Goal: Task Accomplishment & Management: Use online tool/utility

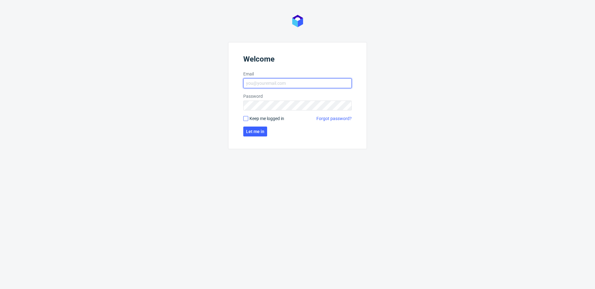
type input "[EMAIL_ADDRESS][DOMAIN_NAME]"
click at [246, 118] on input "Keep me logged in" at bounding box center [245, 118] width 5 height 5
checkbox input "true"
click at [260, 133] on span "Let me in" at bounding box center [255, 131] width 18 height 4
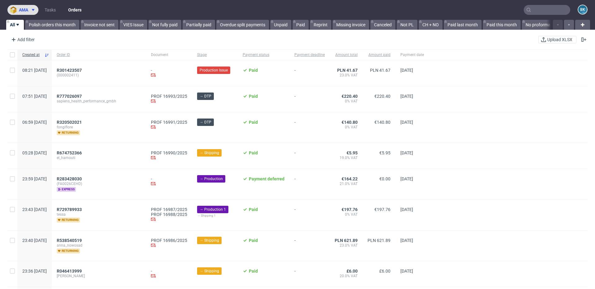
click at [26, 9] on span "ama" at bounding box center [23, 10] width 9 height 4
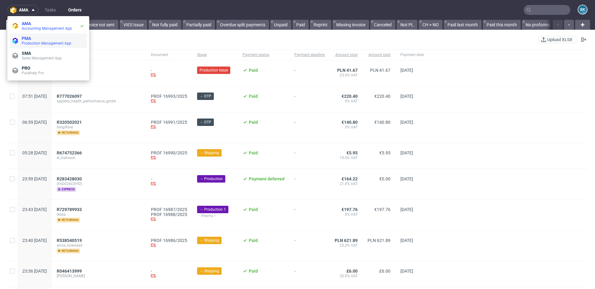
click at [29, 41] on span "Production Management App" at bounding box center [53, 43] width 63 height 5
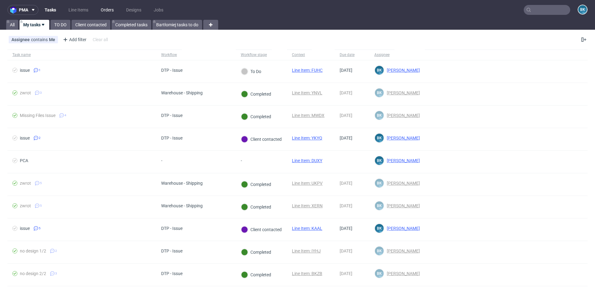
click at [105, 9] on link "Orders" at bounding box center [107, 10] width 20 height 10
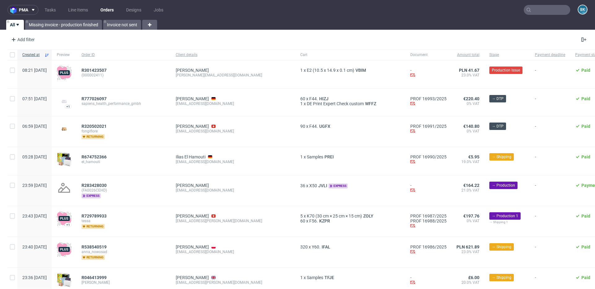
click at [536, 11] on input "text" at bounding box center [547, 10] width 46 height 10
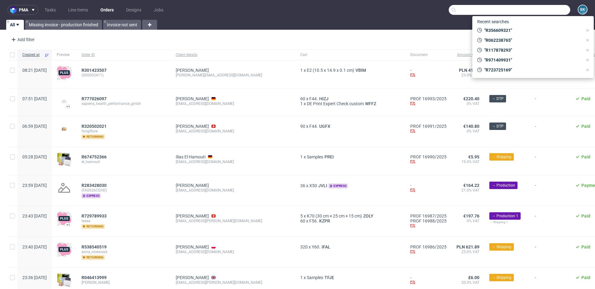
paste input "R062238765"
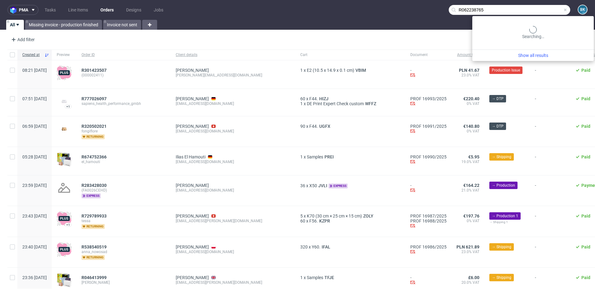
type input "R062238765"
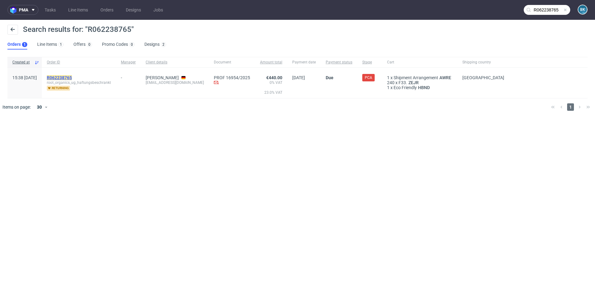
click at [71, 79] on mark "R062238765" at bounding box center [59, 77] width 25 height 5
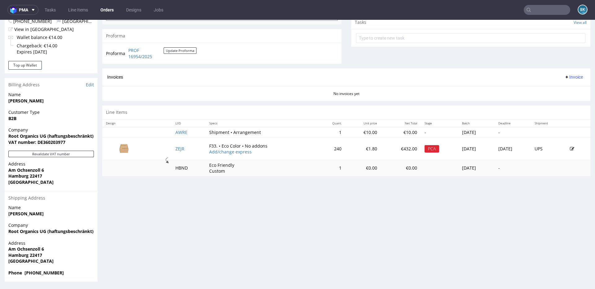
scroll to position [2, 0]
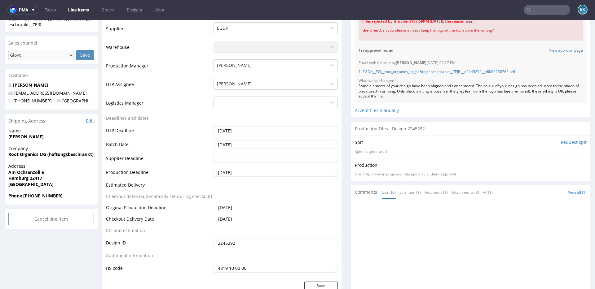
scroll to position [160, 0]
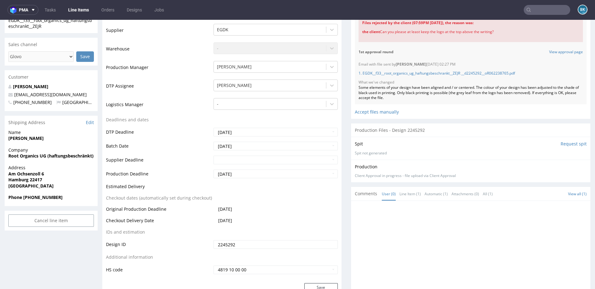
click at [537, 9] on input "text" at bounding box center [547, 10] width 46 height 10
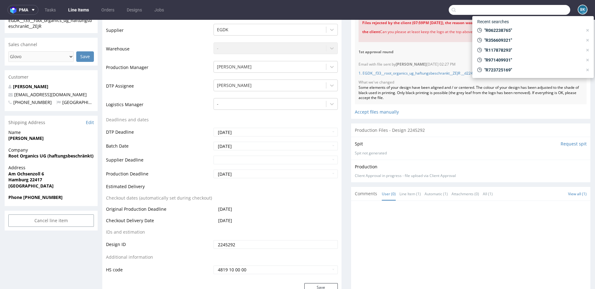
paste input "R356609321"
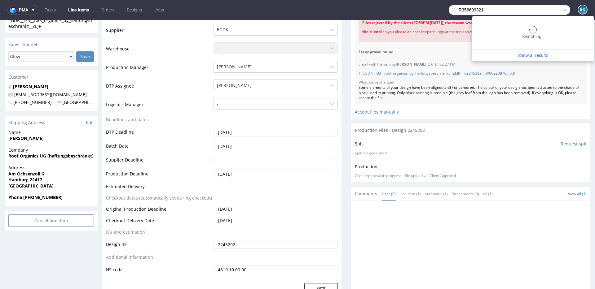
type input "R356609321"
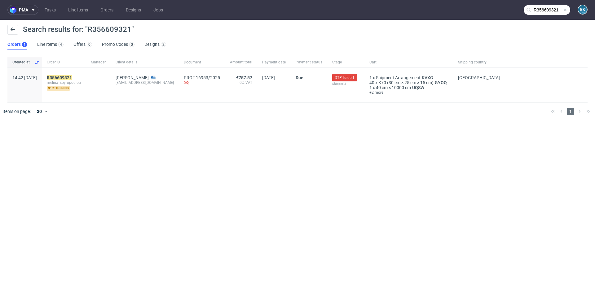
click at [85, 75] on div "R356609321 melina_spyropoulou returning" at bounding box center [64, 85] width 44 height 35
click at [72, 77] on mark "R356609321" at bounding box center [59, 77] width 25 height 5
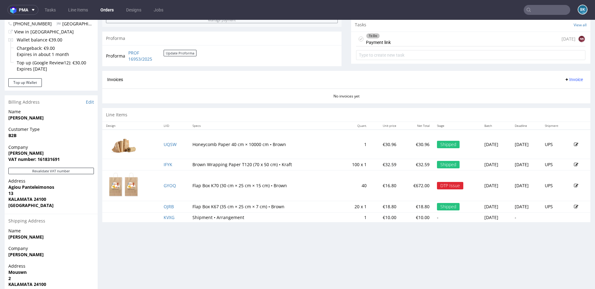
scroll to position [229, 0]
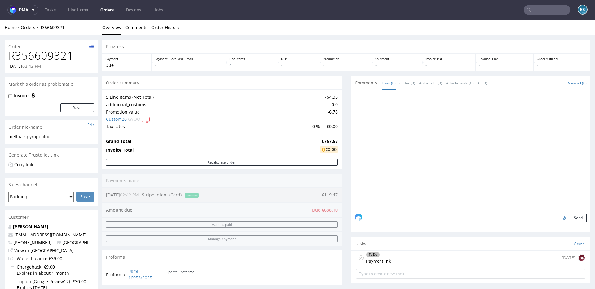
scroll to position [248, 0]
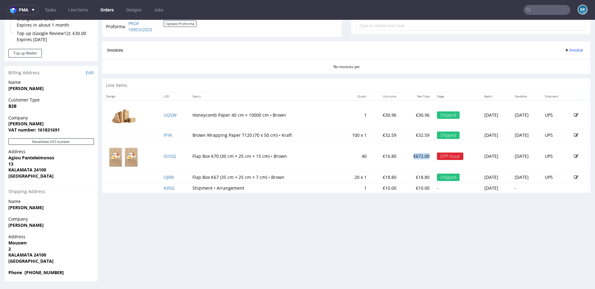
drag, startPoint x: 407, startPoint y: 157, endPoint x: 382, endPoint y: 156, distance: 24.8
click at [400, 156] on td "€672.00" at bounding box center [416, 156] width 33 height 31
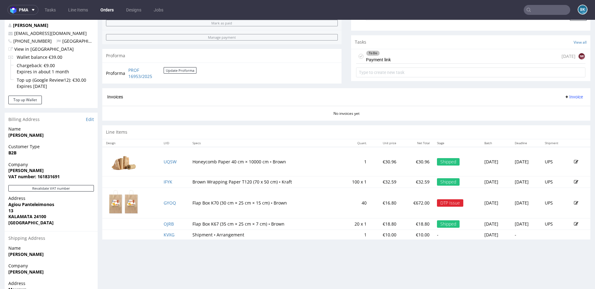
scroll to position [203, 0]
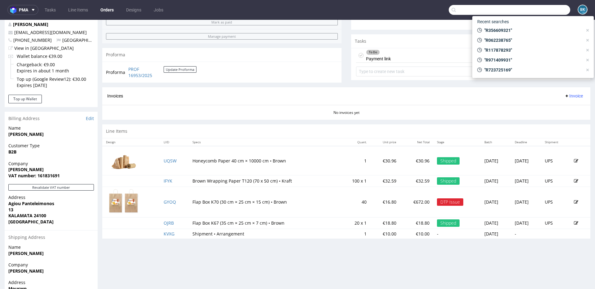
click at [535, 10] on input "text" at bounding box center [509, 10] width 121 height 10
paste input "R516402142"
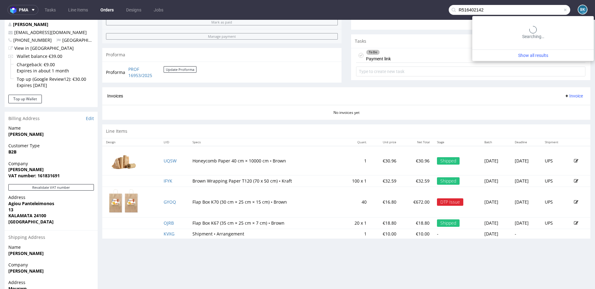
type input "R516402142"
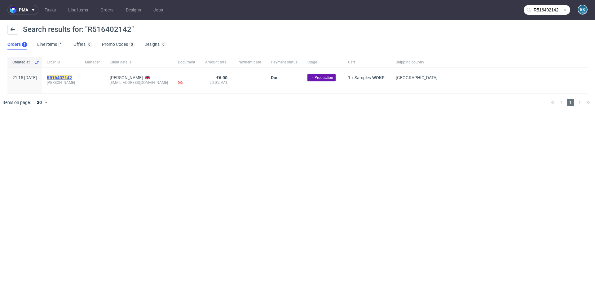
click at [72, 76] on mark "R516402142" at bounding box center [59, 77] width 25 height 5
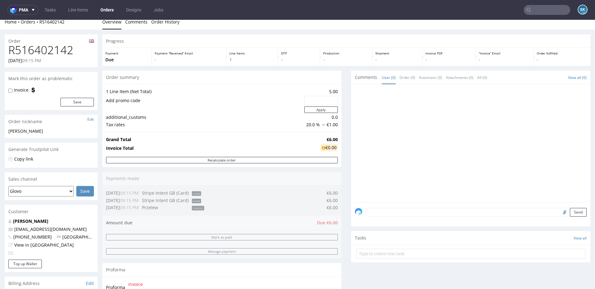
scroll to position [5, 0]
click at [50, 11] on link "Tasks" at bounding box center [50, 10] width 19 height 10
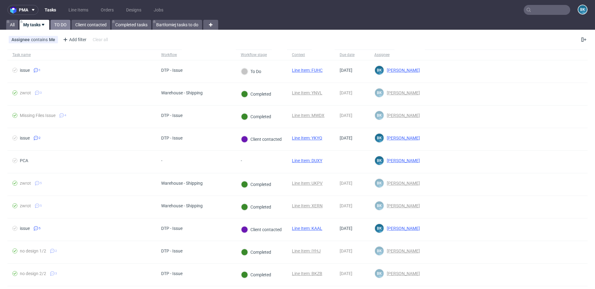
click at [55, 24] on link "TO DO" at bounding box center [60, 25] width 20 height 10
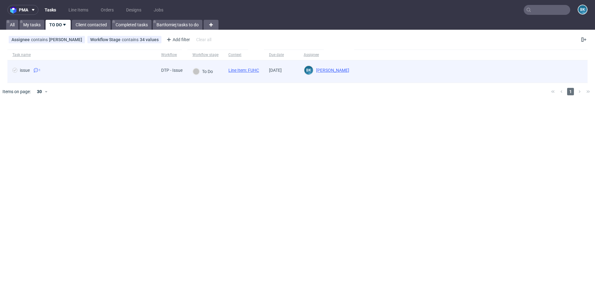
click at [244, 69] on link "Line Item: FUHC" at bounding box center [243, 70] width 31 height 5
click at [243, 71] on link "Line Item: FUHC" at bounding box center [243, 70] width 31 height 5
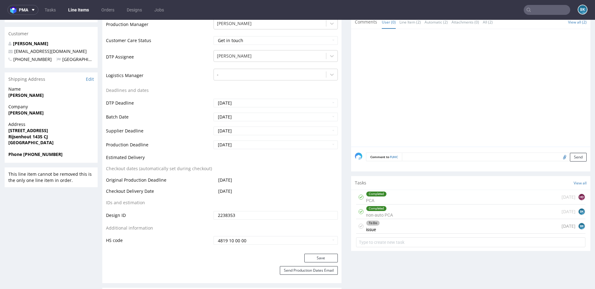
scroll to position [198, 0]
click at [385, 226] on div "To Do issue 1 day ago BK" at bounding box center [470, 226] width 229 height 15
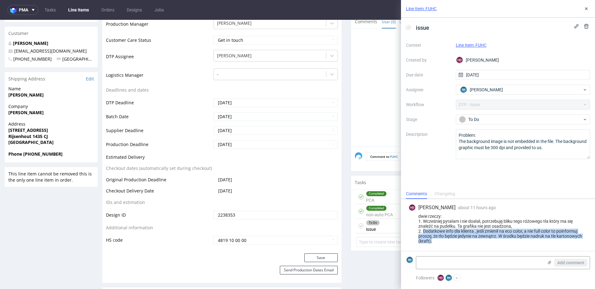
drag, startPoint x: 423, startPoint y: 231, endPoint x: 435, endPoint y: 241, distance: 16.1
click at [436, 241] on div "dwie rzeczy: 1. Wcześniej pytałam i nie dosłał, potrzebuję bliku tego różowego …" at bounding box center [497, 229] width 179 height 30
copy div "Dodatkowe info dla klienta , jeśli zmienił na eco color, a nie full color to po…"
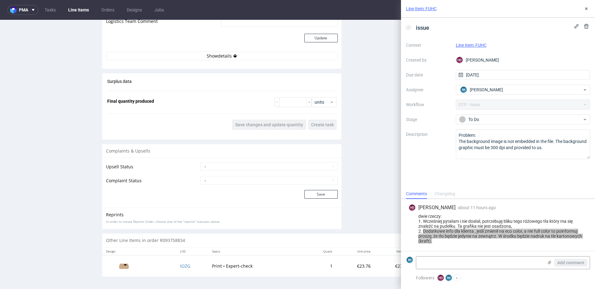
scroll to position [2, 0]
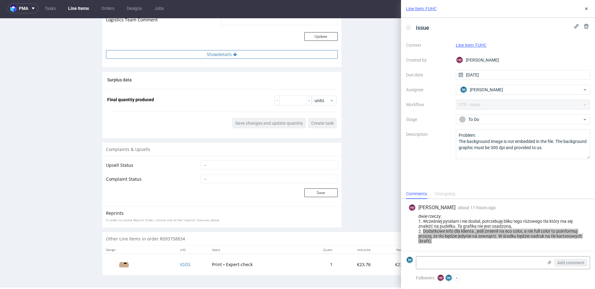
click at [220, 58] on button "Show details" at bounding box center [222, 54] width 232 height 9
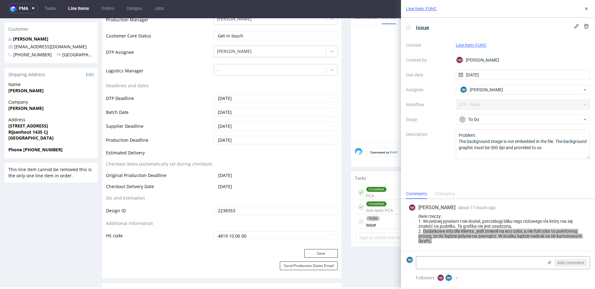
scroll to position [0, 0]
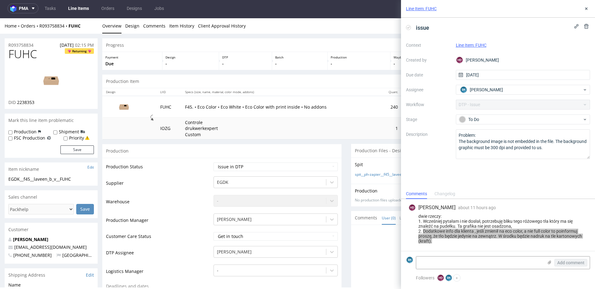
click at [123, 106] on img at bounding box center [123, 106] width 31 height 17
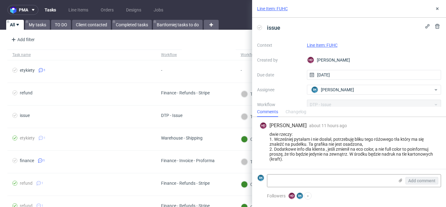
click at [327, 45] on link "Line Item: FUHC" at bounding box center [322, 45] width 31 height 5
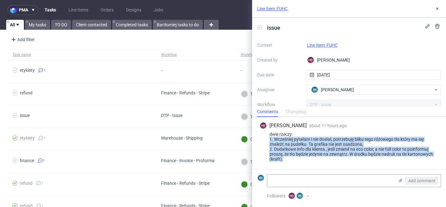
drag, startPoint x: 283, startPoint y: 160, endPoint x: 263, endPoint y: 140, distance: 28.0
click at [263, 140] on div "dwie rzeczy: 1. Wcześniej pytałam i nie dosłał, potrzebuję bliku tego różowego …" at bounding box center [349, 147] width 179 height 30
copy div "1. Wcześniej pytałam i nie dosłał, potrzebuję bliku tego różowego tła który ma …"
click at [337, 172] on form "BK Add comment" at bounding box center [349, 180] width 194 height 23
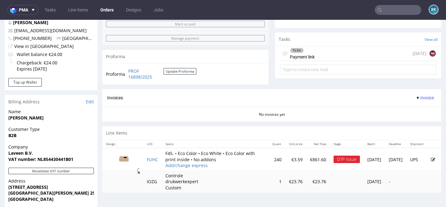
scroll to position [304, 0]
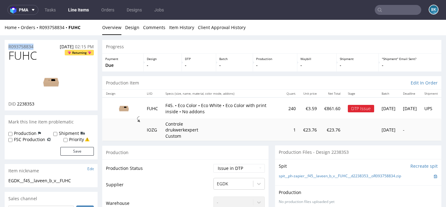
drag, startPoint x: 40, startPoint y: 46, endPoint x: 3, endPoint y: 43, distance: 36.9
copy p "R093758834"
click at [392, 12] on input "text" at bounding box center [398, 10] width 46 height 10
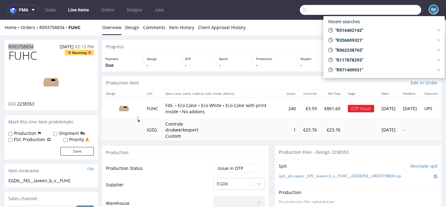
paste input "R356609321"
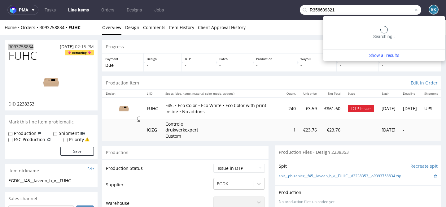
type input "R356609321"
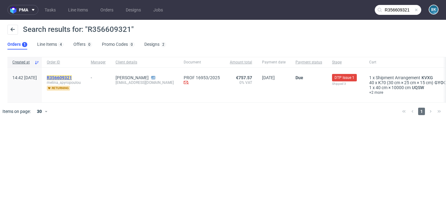
click at [72, 77] on mark "R356609321" at bounding box center [59, 77] width 25 height 5
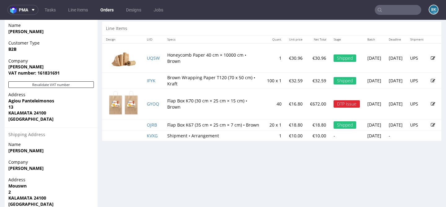
scroll to position [306, 0]
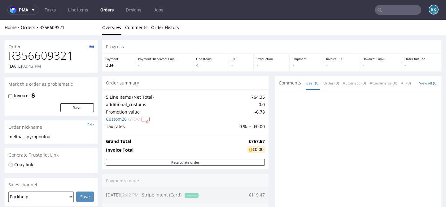
scroll to position [331, 0]
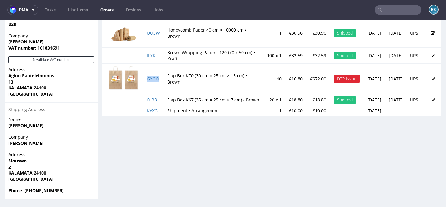
click at [159, 80] on td "GYOQ" at bounding box center [153, 79] width 20 height 31
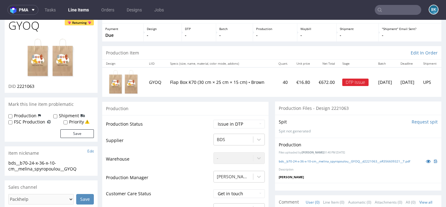
scroll to position [29, 0]
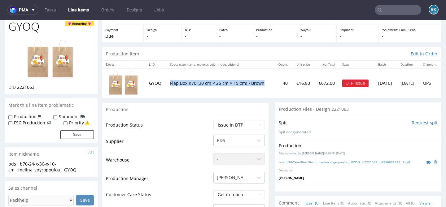
drag, startPoint x: 193, startPoint y: 72, endPoint x: 216, endPoint y: 84, distance: 25.9
click at [216, 85] on td "Flap Box K70 (30 cm × 25 cm × 15 cm) • Brown" at bounding box center [219, 82] width 107 height 29
click at [216, 84] on p "Flap Box K70 (30 cm × 25 cm × 15 cm) • Brown" at bounding box center [220, 83] width 100 height 6
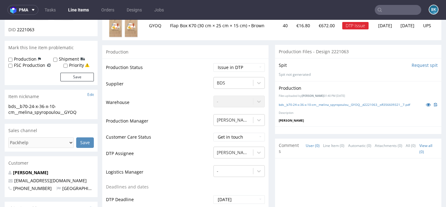
scroll to position [0, 0]
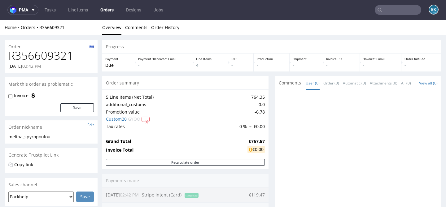
scroll to position [331, 0]
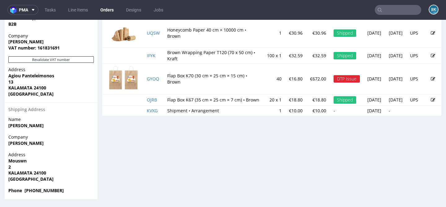
click at [431, 81] on icon at bounding box center [433, 79] width 4 height 4
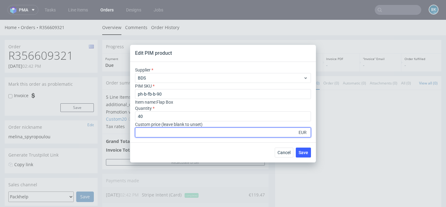
click at [189, 135] on input "number" at bounding box center [223, 133] width 176 height 10
type input "0.70"
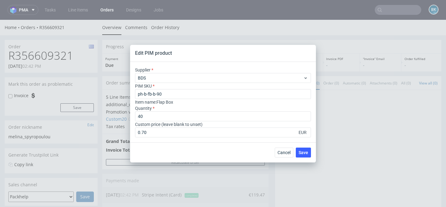
click at [311, 156] on div "Cancel Save" at bounding box center [223, 152] width 186 height 20
click at [306, 155] on button "Save" at bounding box center [303, 153] width 15 height 10
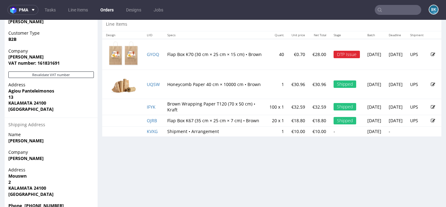
scroll to position [318, 0]
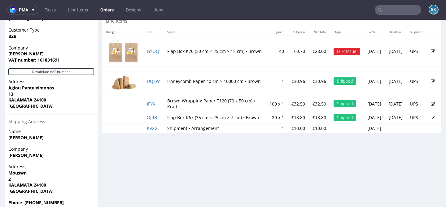
click at [431, 54] on icon at bounding box center [433, 51] width 4 height 4
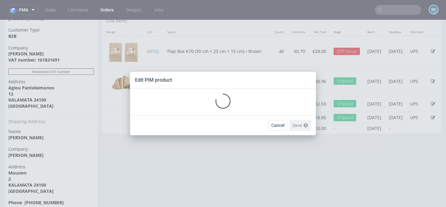
scroll to position [0, 0]
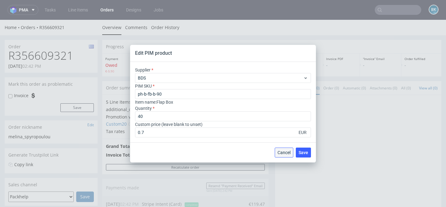
click at [287, 151] on span "Cancel" at bounding box center [284, 153] width 13 height 4
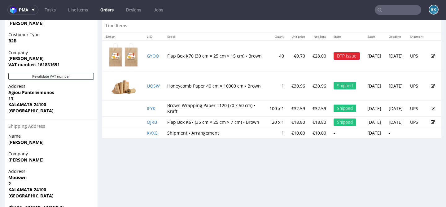
scroll to position [315, 0]
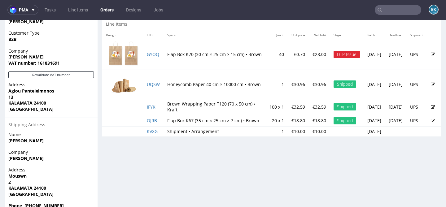
click at [431, 56] on icon at bounding box center [433, 54] width 4 height 4
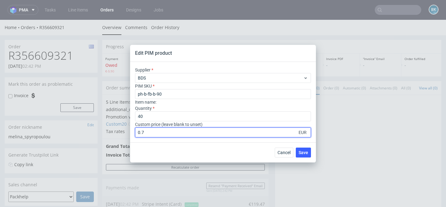
drag, startPoint x: 155, startPoint y: 132, endPoint x: 131, endPoint y: 129, distance: 24.0
click at [131, 129] on div "Supplier BDS PIM SKU ph-b-fb-b-90 Item name : Quantity 40 Custom price (leave b…" at bounding box center [223, 102] width 186 height 81
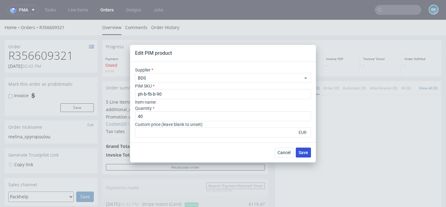
click at [305, 154] on span "Save" at bounding box center [304, 153] width 10 height 4
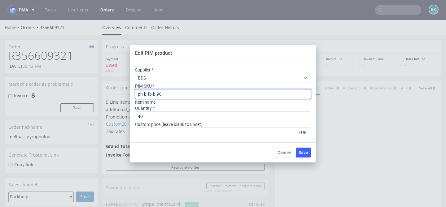
drag, startPoint x: 162, startPoint y: 94, endPoint x: 129, endPoint y: 93, distance: 33.2
click at [129, 93] on div "Edit PIM product Supplier BDS PIM SKU ph-b-fb-b-90 Item name : Quantity 40 Cust…" at bounding box center [223, 103] width 446 height 207
paste input "text"
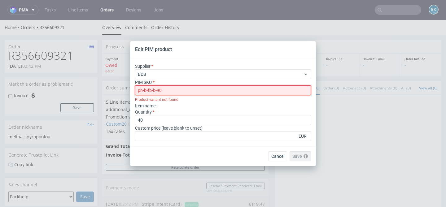
drag, startPoint x: 139, startPoint y: 88, endPoint x: 134, endPoint y: 88, distance: 5.0
click at [134, 88] on div "Supplier BDS PIM SKU ph-b-fb-b-90 Product variant not found Item name : Quantit…" at bounding box center [223, 102] width 186 height 88
type input "ph-b-fb-b-90"
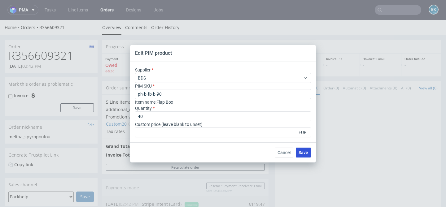
click at [305, 153] on span "Save" at bounding box center [304, 153] width 10 height 4
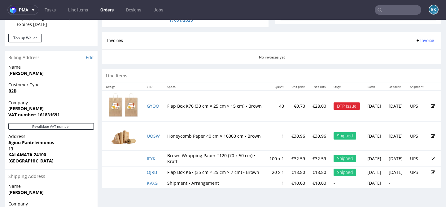
scroll to position [262, 0]
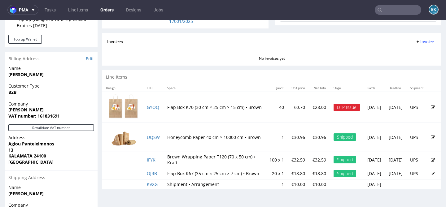
click at [431, 110] on icon at bounding box center [433, 107] width 4 height 4
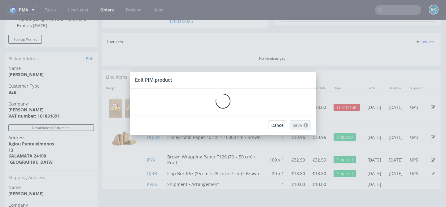
scroll to position [0, 0]
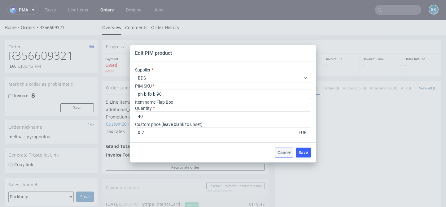
click at [281, 151] on span "Cancel" at bounding box center [284, 153] width 13 height 4
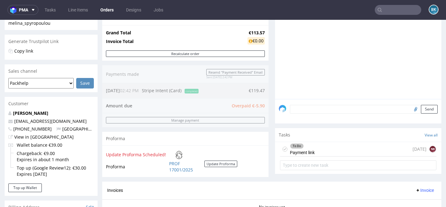
scroll to position [116, 0]
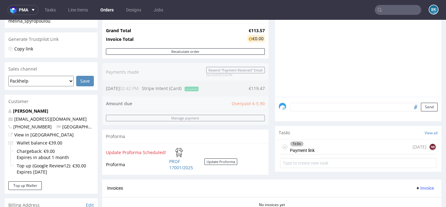
drag, startPoint x: 227, startPoint y: 103, endPoint x: 256, endPoint y: 103, distance: 28.8
click at [256, 103] on div "Order summary 5 Line Items (Net Total) 120.35 additional_customs 0.0 Promotion …" at bounding box center [185, 72] width 166 height 214
click at [321, 155] on div "To Do Payment link 1 day ago NK" at bounding box center [358, 147] width 156 height 15
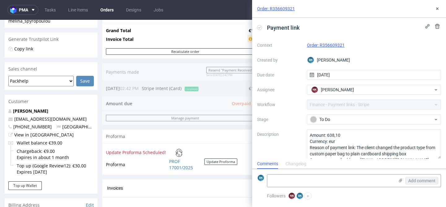
scroll to position [5, 0]
click at [439, 11] on icon at bounding box center [437, 8] width 5 height 5
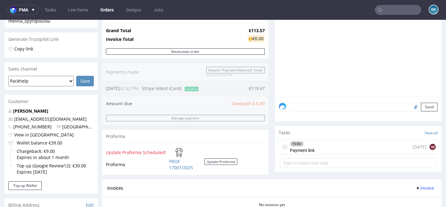
click at [322, 155] on div "To Do Payment link 1 day ago NK" at bounding box center [358, 147] width 156 height 15
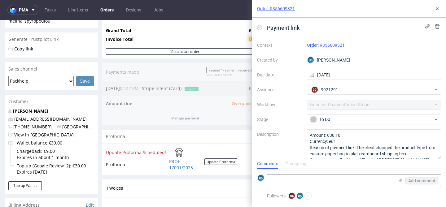
scroll to position [5, 0]
click at [440, 9] on button at bounding box center [437, 8] width 7 height 7
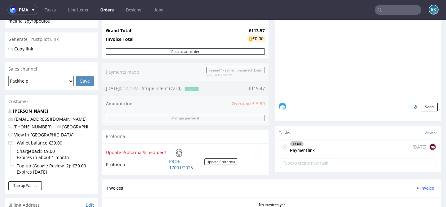
click at [331, 155] on div "To Do Payment link 1 day ago NK" at bounding box center [358, 147] width 156 height 15
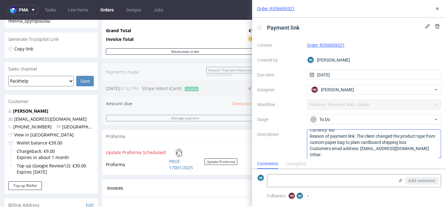
scroll to position [13, 0]
click at [439, 29] on button at bounding box center [437, 26] width 7 height 7
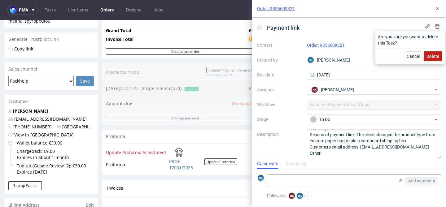
click at [434, 54] on span "Delete" at bounding box center [433, 56] width 13 height 4
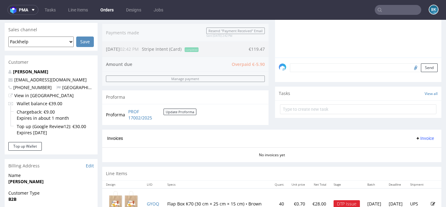
scroll to position [157, 0]
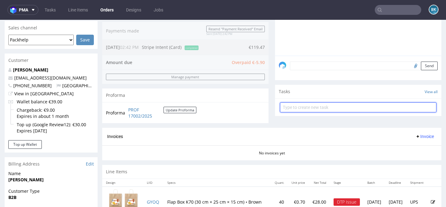
click at [313, 112] on input "text" at bounding box center [358, 108] width 156 height 10
type input "Partial refund"
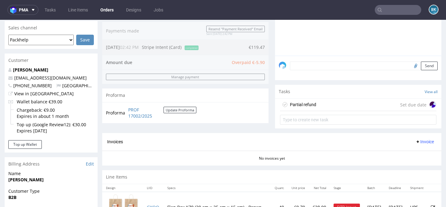
click at [332, 111] on div "Partial refund Set due date" at bounding box center [358, 105] width 156 height 12
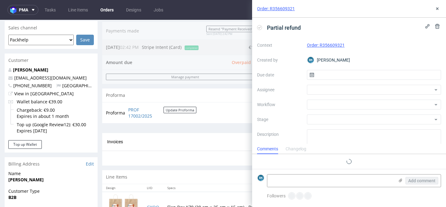
scroll to position [5, 0]
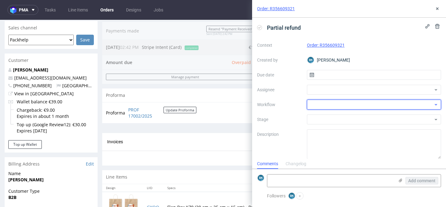
click at [313, 103] on div at bounding box center [374, 105] width 134 height 10
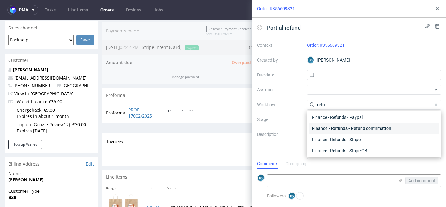
scroll to position [33, 0]
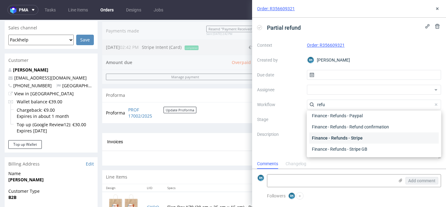
type input "refu"
click at [373, 138] on div "Finance - Refunds - Stripe" at bounding box center [373, 138] width 129 height 11
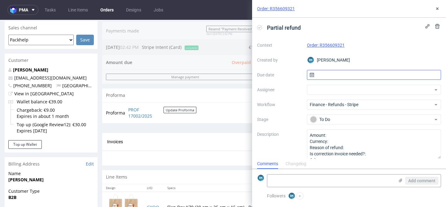
click at [337, 77] on input "text" at bounding box center [374, 75] width 134 height 10
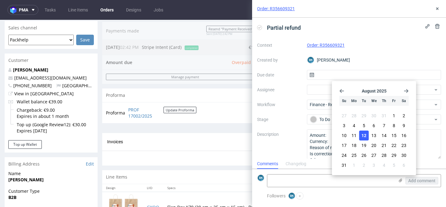
click at [366, 134] on span "12" at bounding box center [364, 136] width 5 height 6
type input "12/08/2025"
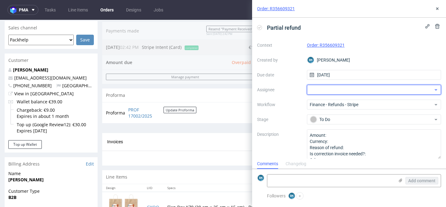
click at [322, 90] on div at bounding box center [374, 90] width 134 height 10
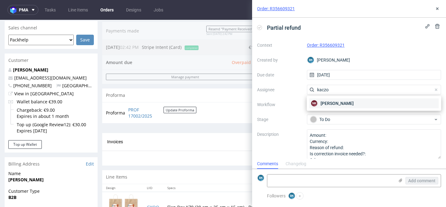
type input "kaczo"
click at [327, 100] on span "Natalia Kaczorowska" at bounding box center [337, 103] width 33 height 6
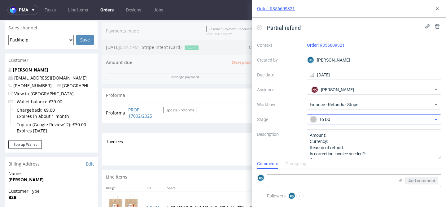
scroll to position [5, 0]
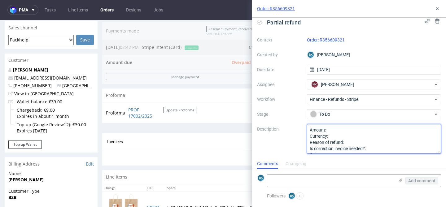
click at [341, 128] on textarea "Amount: Currency: Reason of refund: Is correction invoice needed?: Other:" at bounding box center [374, 139] width 134 height 30
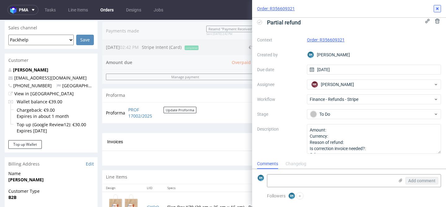
click at [439, 9] on icon at bounding box center [437, 8] width 5 height 5
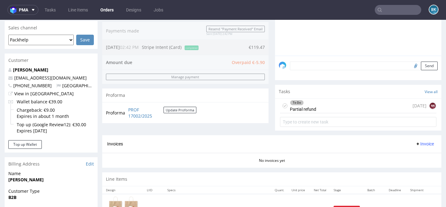
click at [327, 113] on div "To Do Partial refund today NK" at bounding box center [358, 106] width 156 height 15
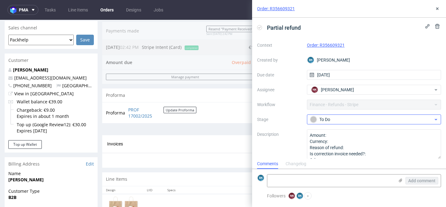
scroll to position [5, 0]
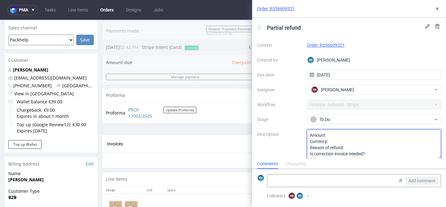
click at [352, 135] on textarea "Amount: Currency: Reason of refund: Is correction invoice needed?: Other:" at bounding box center [374, 144] width 134 height 30
click at [352, 144] on textarea "Amount: Currency: Reason of refund: Is correction invoice needed?: Other:" at bounding box center [374, 144] width 134 height 30
click at [358, 149] on textarea "Amount: Currency: Reason of refund: Is correction invoice needed?: Other:" at bounding box center [374, 144] width 134 height 30
click at [310, 155] on textarea "Amount: 5,90 Currency: eur Reason of refund: The client changed the product typ…" at bounding box center [374, 144] width 134 height 30
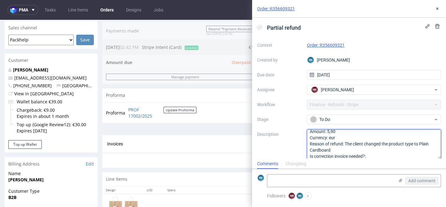
scroll to position [4, 0]
click at [353, 149] on textarea "Amount: 5,90 Currency: eur Reason of refund: The client changed the product typ…" at bounding box center [374, 144] width 134 height 30
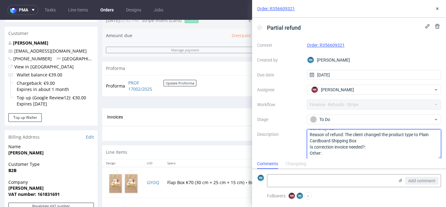
scroll to position [193, 0]
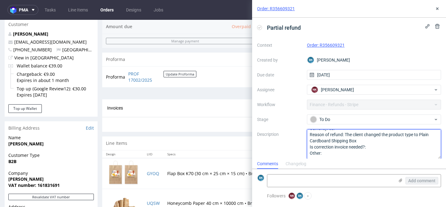
click at [371, 150] on textarea "Amount: 5,90 Currency: eur Reason of refund: The client changed the product typ…" at bounding box center [374, 144] width 134 height 30
type textarea "Amount: 5,90 Currency: eur Reason of refund: The client changed the product typ…"
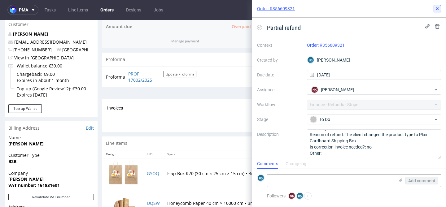
click at [438, 7] on icon at bounding box center [437, 8] width 5 height 5
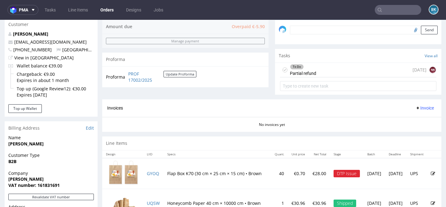
scroll to position [185, 0]
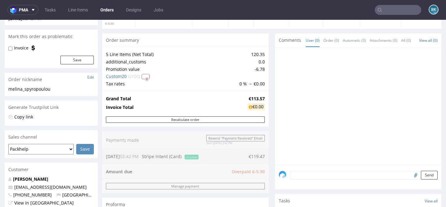
scroll to position [47, 0]
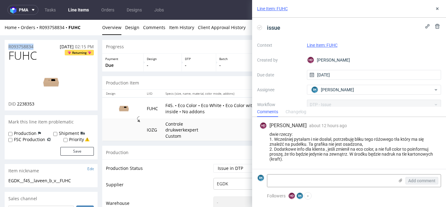
drag, startPoint x: 37, startPoint y: 45, endPoint x: 2, endPoint y: 45, distance: 34.7
copy p "R093758834"
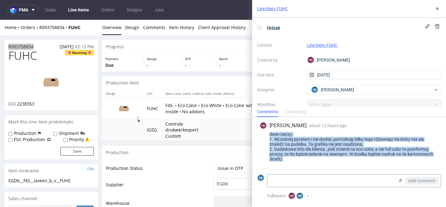
drag, startPoint x: 270, startPoint y: 135, endPoint x: 285, endPoint y: 159, distance: 28.3
click at [285, 159] on div "dwie rzeczy: 1. Wcześniej pytałam i nie dosłał, potrzebuję bliku tego różowego …" at bounding box center [349, 147] width 179 height 30
copy div "dwie rzeczy: 1. Wcześniej pytałam i nie dosłał, potrzebuję bliku tego różowego …"
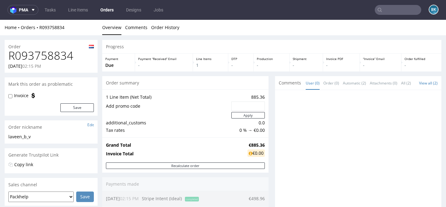
click at [37, 58] on h1 "R093758834" at bounding box center [50, 56] width 85 height 12
copy h1 "R093758834"
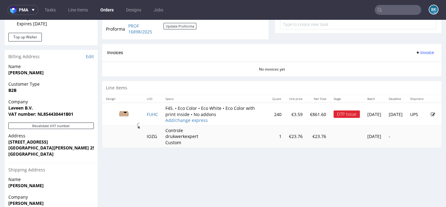
scroll to position [254, 0]
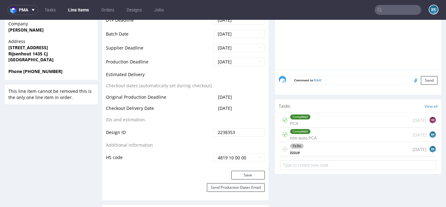
scroll to position [287, 0]
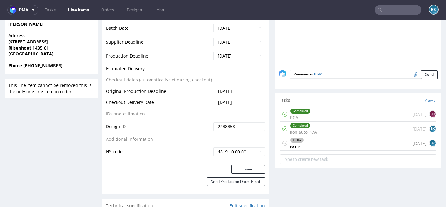
click at [352, 148] on div "To Do issue [DATE] BK" at bounding box center [358, 143] width 156 height 15
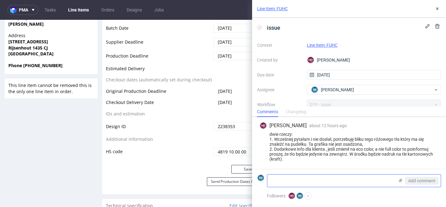
click at [311, 185] on textarea at bounding box center [330, 181] width 127 height 12
paste textarea "[URL][DOMAIN_NAME]"
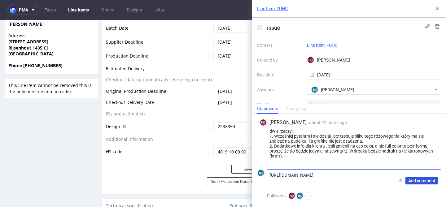
type textarea "[URL][DOMAIN_NAME]"
click at [419, 181] on span "Add comment" at bounding box center [421, 181] width 27 height 4
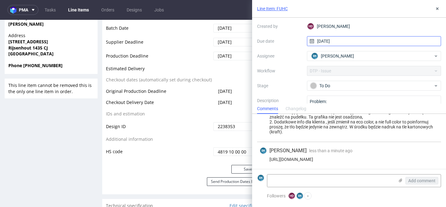
scroll to position [40, 0]
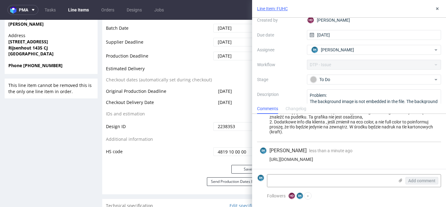
click at [356, 63] on div "Context Line Item: FUHC Created by HD [PERSON_NAME] Due date [DATE] Assignee [P…" at bounding box center [349, 59] width 184 height 119
click at [340, 77] on div "To Do" at bounding box center [371, 79] width 123 height 7
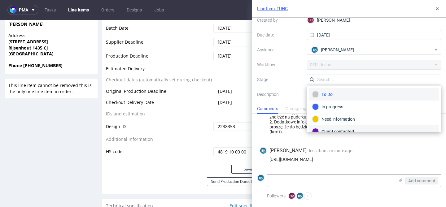
click at [341, 128] on div "Client contacted" at bounding box center [374, 131] width 124 height 7
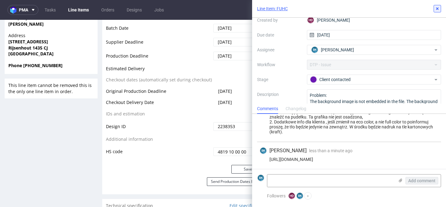
click at [437, 10] on icon at bounding box center [437, 8] width 5 height 5
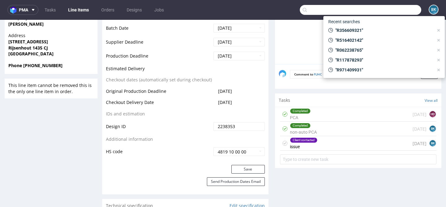
click at [389, 8] on input "text" at bounding box center [360, 10] width 121 height 10
paste input "R490908568"
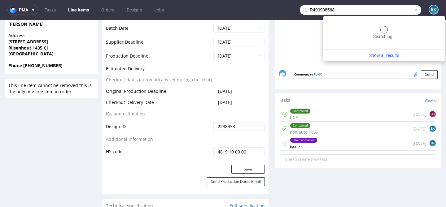
type input "R490908568"
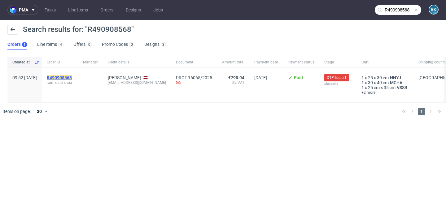
click at [72, 77] on mark "R490908568" at bounding box center [59, 77] width 25 height 5
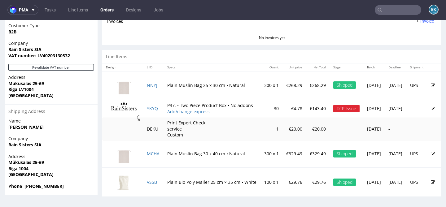
scroll to position [313, 0]
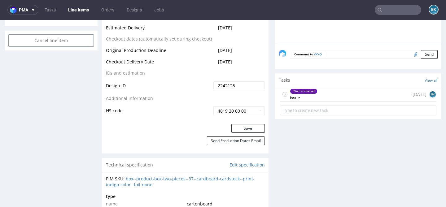
scroll to position [326, 0]
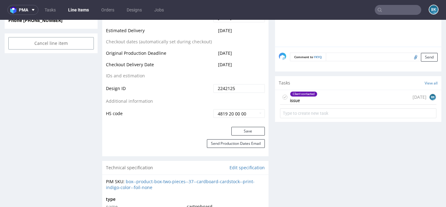
click at [333, 102] on div "Client contacted issue 12 days ago BK" at bounding box center [358, 97] width 156 height 15
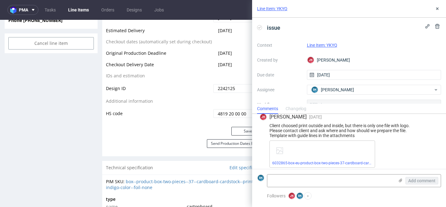
scroll to position [6, 0]
click at [319, 182] on textarea at bounding box center [330, 181] width 127 height 12
paste textarea "If I understand correctly, when ordering we have chosen the option to print the…"
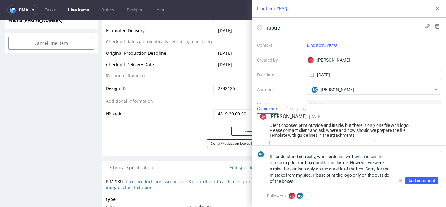
scroll to position [0, 0]
click at [270, 156] on textarea "If I understand correctly, when ordering we have chosen the option to print the…" at bounding box center [330, 169] width 127 height 36
click at [335, 181] on textarea "Klient odpisał: "If I understand correctly, when ordering we have chosen the op…" at bounding box center [330, 169] width 127 height 36
type textarea "Klient odpisał: "If I understand correctly, when ordering we have chosen the op…"
click at [425, 181] on span "Add comment" at bounding box center [421, 181] width 27 height 4
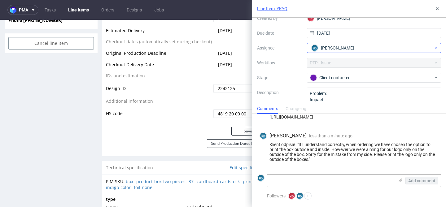
scroll to position [42, 0]
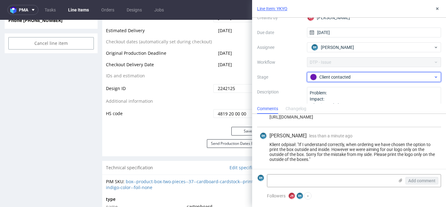
click at [352, 77] on div "Client contacted" at bounding box center [371, 77] width 123 height 7
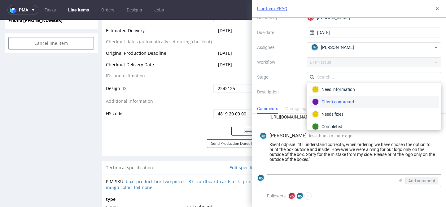
scroll to position [32, 0]
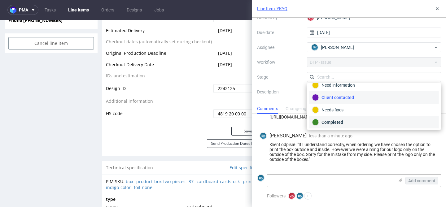
click at [338, 119] on div "Completed" at bounding box center [374, 122] width 124 height 7
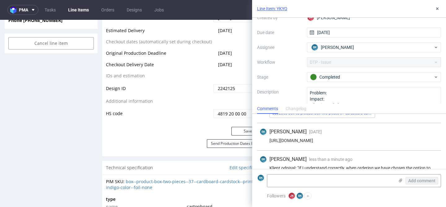
scroll to position [55, 0]
click at [312, 183] on textarea at bounding box center [330, 181] width 127 height 12
paste textarea "https://app-eu1.hubspot.com/contacts/25600958/record/0-5/203631677627/"
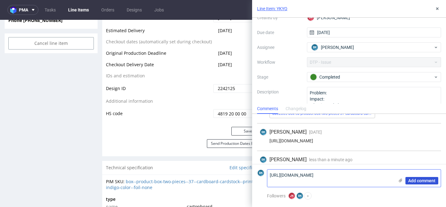
type textarea "https://app-eu1.hubspot.com/contacts/25600958/record/0-5/203631677627/"
click at [420, 179] on span "Add comment" at bounding box center [421, 181] width 27 height 4
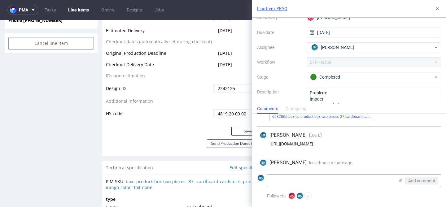
scroll to position [52, 0]
click at [339, 143] on div "https://app-eu1.hubspot.com/contacts/25600958/record/0-5/194344137967/" at bounding box center [349, 144] width 179 height 5
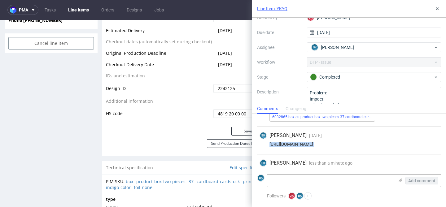
click at [339, 143] on div "https://app-eu1.hubspot.com/contacts/25600958/record/0-5/194344137967/" at bounding box center [349, 144] width 179 height 5
click at [436, 9] on icon at bounding box center [437, 8] width 5 height 5
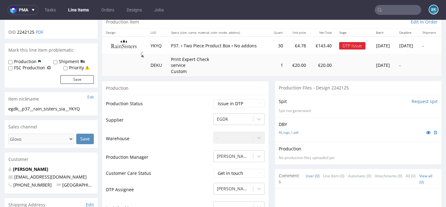
scroll to position [53, 0]
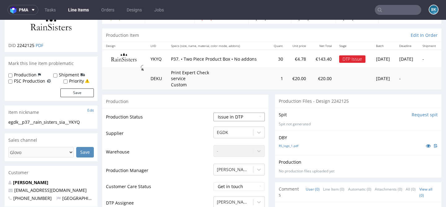
click at [234, 118] on select "Waiting for Artwork Waiting for Diecut Waiting for Mockup Waiting for DTP Waiti…" at bounding box center [238, 117] width 51 height 9
select select "back_for_dtp"
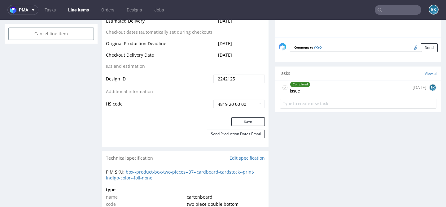
scroll to position [338, 0]
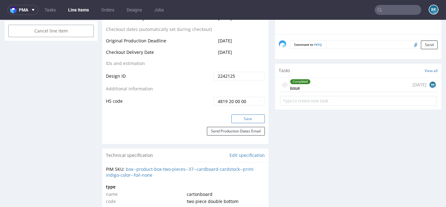
click at [250, 119] on button "Save" at bounding box center [247, 119] width 33 height 9
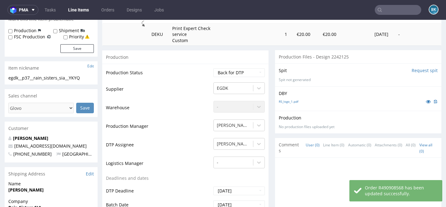
scroll to position [0, 0]
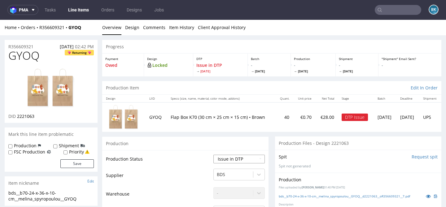
click at [226, 160] on select "Waiting for Artwork Waiting for Diecut Waiting for Mockup Waiting for DTP Waiti…" at bounding box center [238, 159] width 51 height 9
select select "back_for_dtp"
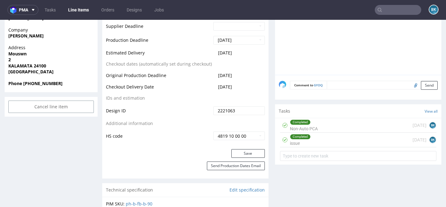
scroll to position [294, 0]
click at [255, 154] on button "Save" at bounding box center [247, 153] width 33 height 9
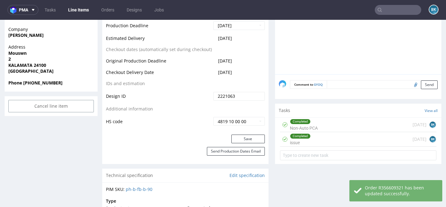
scroll to position [296, 0]
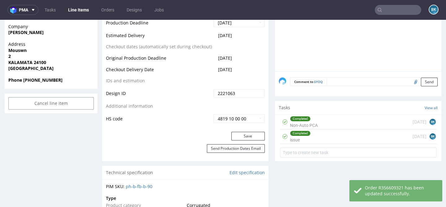
click at [321, 144] on div "Completed issue [DATE] BK" at bounding box center [358, 136] width 156 height 15
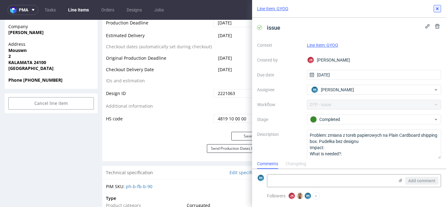
click at [437, 8] on use at bounding box center [437, 8] width 2 height 2
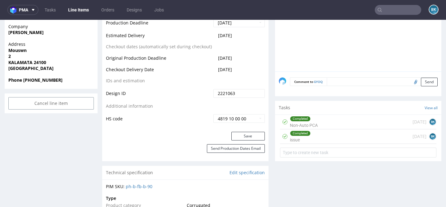
click at [309, 144] on div "Completed issue 25 days ago BK" at bounding box center [358, 136] width 156 height 15
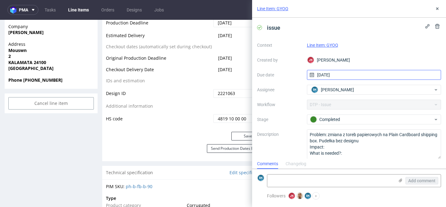
scroll to position [5, 0]
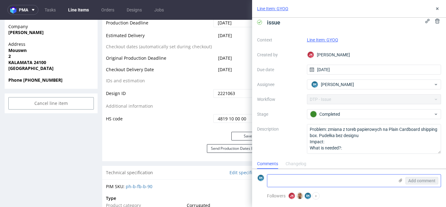
click at [286, 180] on textarea at bounding box center [330, 181] width 127 height 12
paste textarea "https://app-eu1.hubspot.com/contacts/25600958/record/0-5/199052000472"
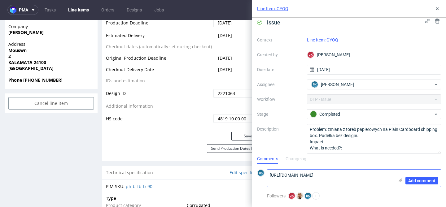
scroll to position [0, 0]
type textarea "https://app-eu1.hubspot.com/contacts/25600958/record/0-5/199052000472"
click at [423, 180] on span "Add comment" at bounding box center [421, 181] width 27 height 4
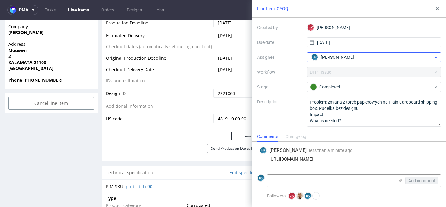
scroll to position [32, 0]
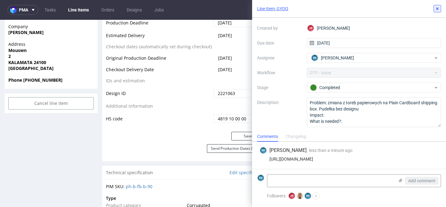
click at [438, 9] on use at bounding box center [437, 8] width 2 height 2
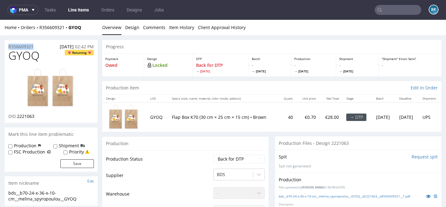
drag, startPoint x: 39, startPoint y: 46, endPoint x: 1, endPoint y: 46, distance: 38.1
copy p "R356609321"
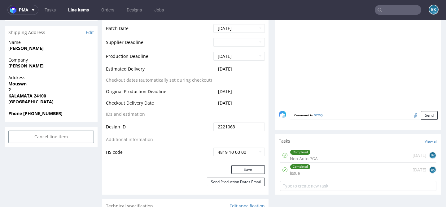
scroll to position [262, 0]
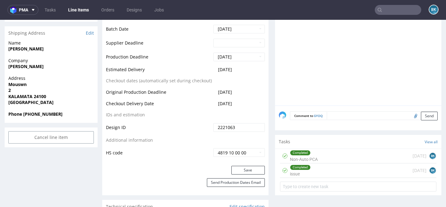
click at [319, 178] on div "Completed issue [DATE] BK" at bounding box center [358, 171] width 156 height 15
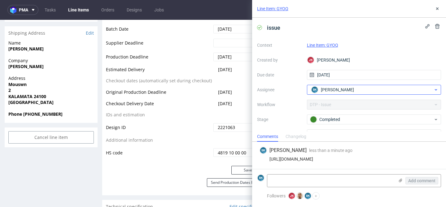
scroll to position [33, 0]
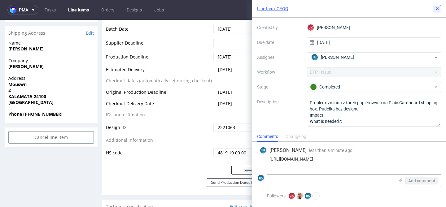
click at [437, 10] on icon at bounding box center [437, 8] width 5 height 5
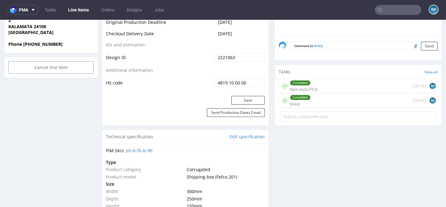
scroll to position [345, 0]
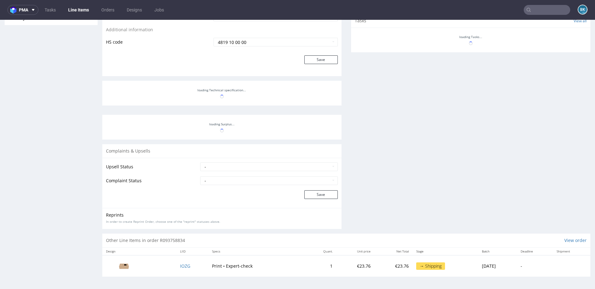
scroll to position [2, 0]
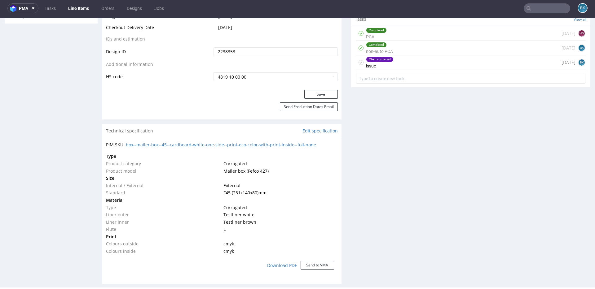
click at [416, 64] on div "Client contacted issue 1 day ago BK" at bounding box center [470, 62] width 229 height 15
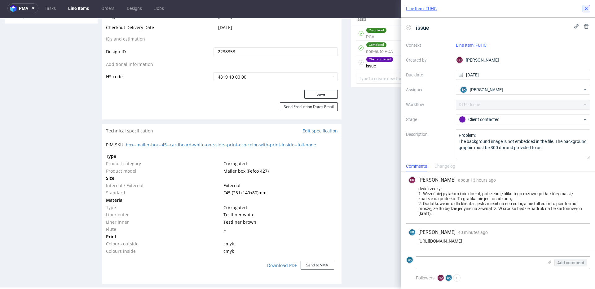
click at [587, 9] on icon at bounding box center [586, 8] width 5 height 5
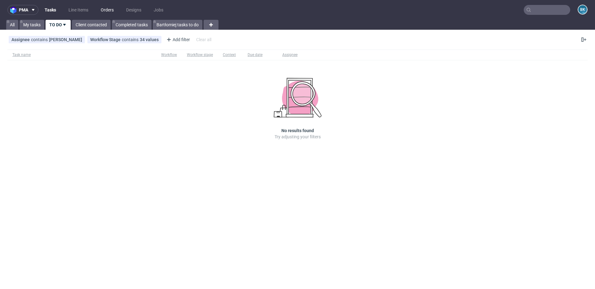
click at [109, 9] on link "Orders" at bounding box center [107, 10] width 20 height 10
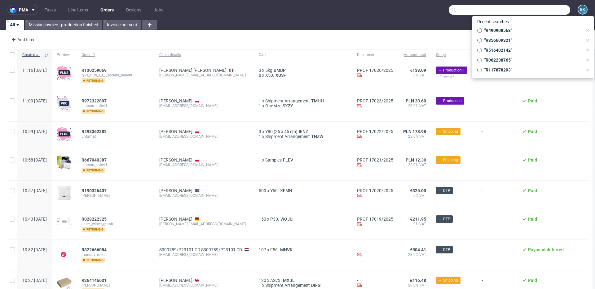
click at [534, 11] on input "text" at bounding box center [509, 10] width 121 height 10
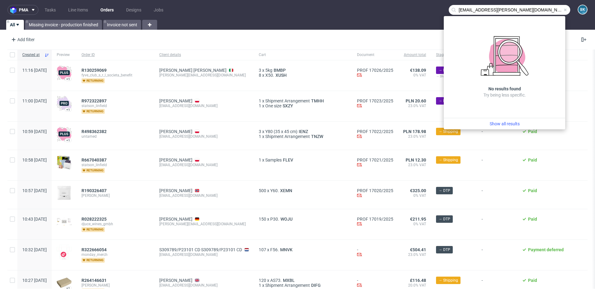
drag, startPoint x: 529, startPoint y: 8, endPoint x: 394, endPoint y: -1, distance: 135.4
click at [394, 0] on html "pma Tasks Line Items Orders Designs Jobs mateusz.mlyniec@8merch.com BK All Miss…" at bounding box center [297, 144] width 595 height 289
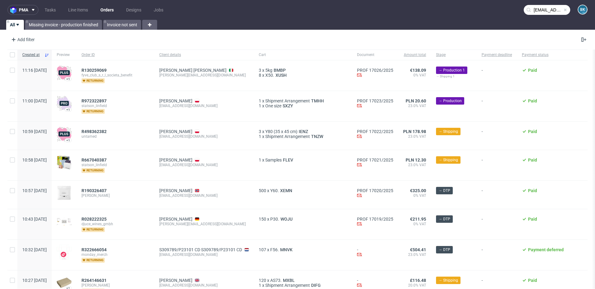
type input "mateusz.mlyniec@8merch.com"
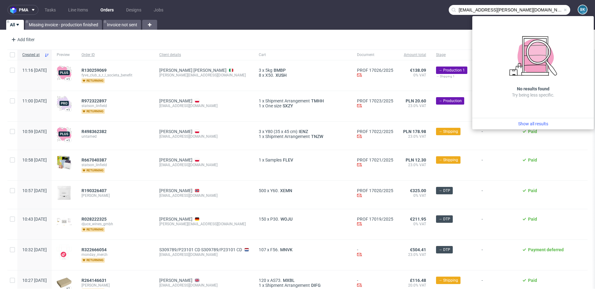
click at [563, 10] on span at bounding box center [565, 9] width 5 height 5
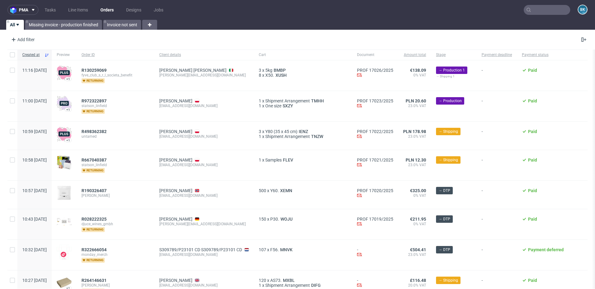
click at [555, 9] on input "text" at bounding box center [547, 10] width 46 height 10
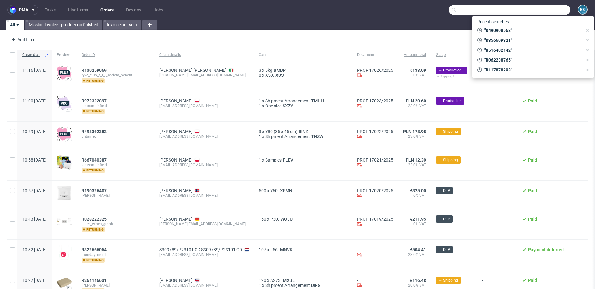
paste input "R142986128"
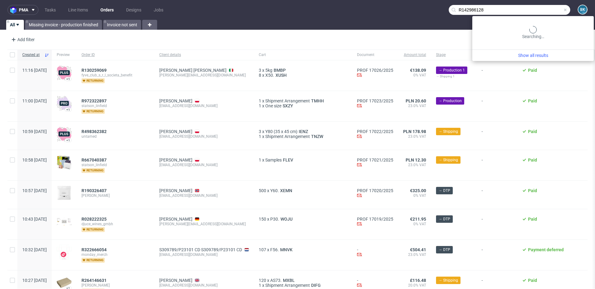
type input "R142986128"
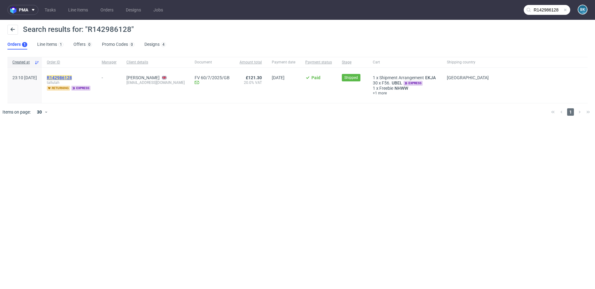
click at [72, 76] on mark "R142986128" at bounding box center [59, 77] width 25 height 5
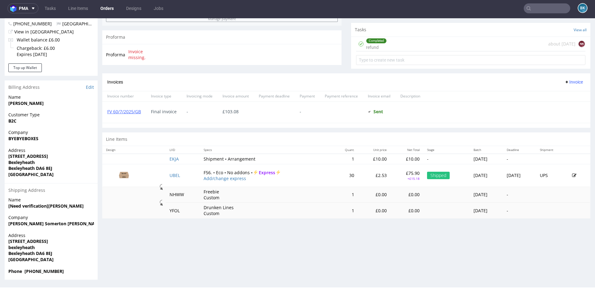
scroll to position [1, 0]
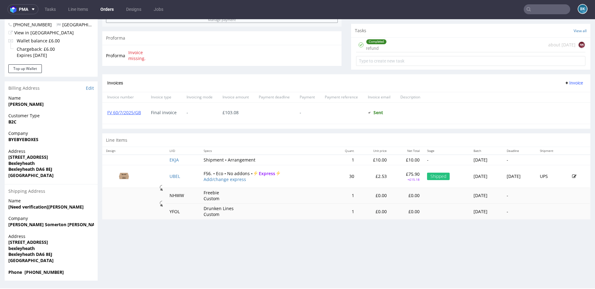
click at [540, 9] on input "text" at bounding box center [547, 9] width 46 height 10
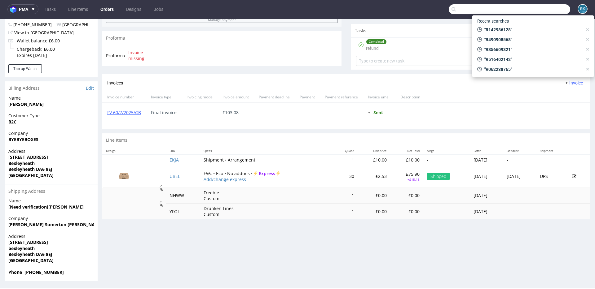
paste input "R809196990"
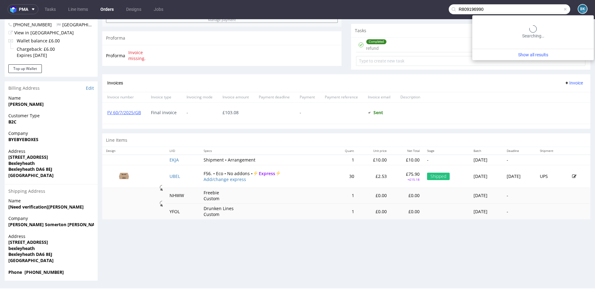
type input "R809196990"
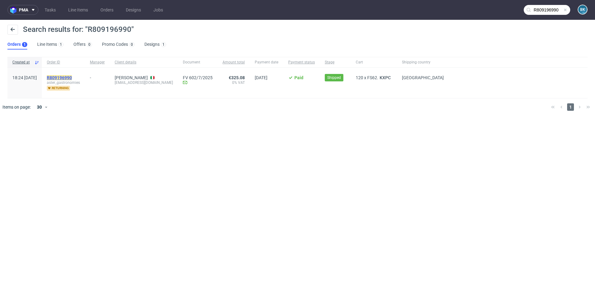
click at [72, 77] on mark "R809196990" at bounding box center [59, 77] width 25 height 5
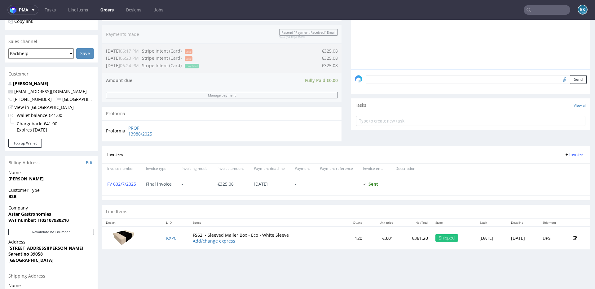
scroll to position [221, 0]
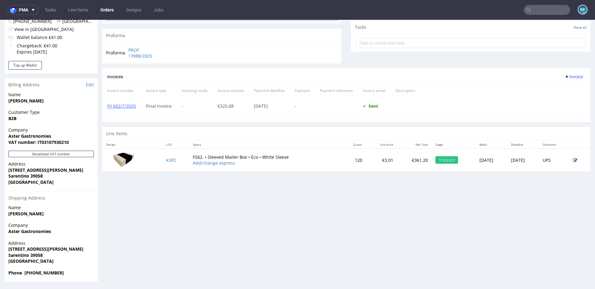
click at [121, 160] on img at bounding box center [123, 159] width 31 height 17
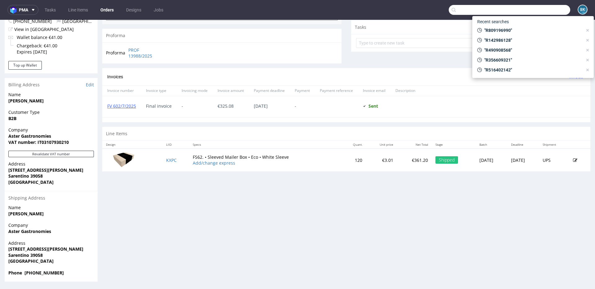
click at [546, 11] on input "text" at bounding box center [509, 10] width 121 height 10
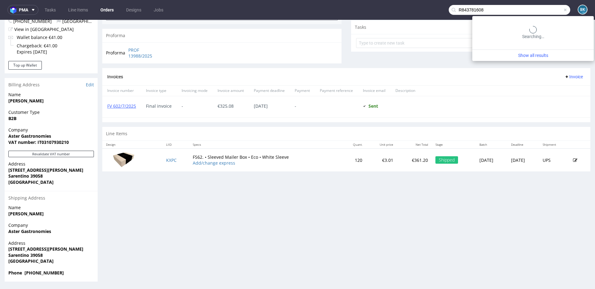
type input "R843781608"
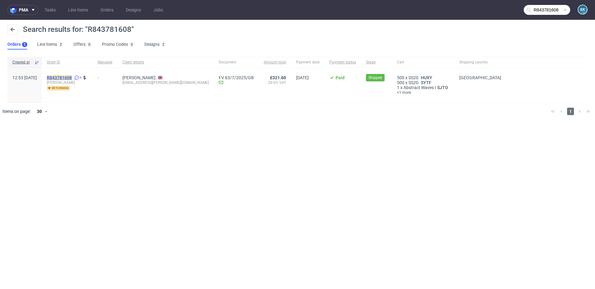
click at [72, 78] on mark "R843781608" at bounding box center [59, 77] width 25 height 5
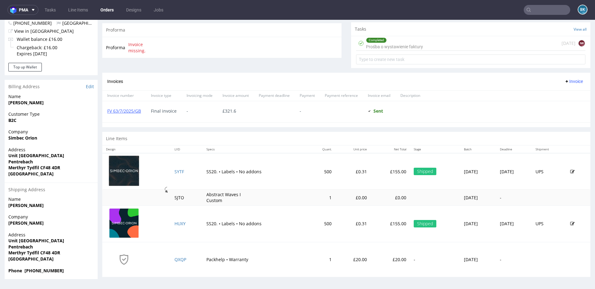
scroll to position [2, 0]
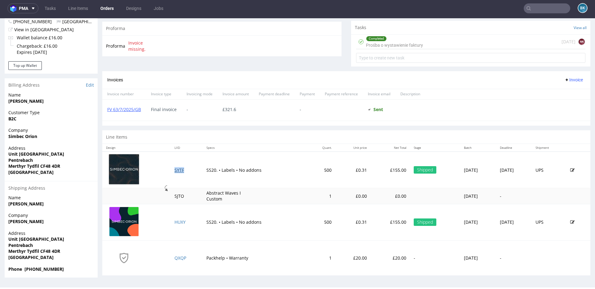
click at [175, 171] on link "SYTF" at bounding box center [179, 170] width 10 height 6
click at [174, 223] on link "HUXY" at bounding box center [179, 222] width 11 height 6
click at [537, 7] on input "text" at bounding box center [547, 8] width 46 height 10
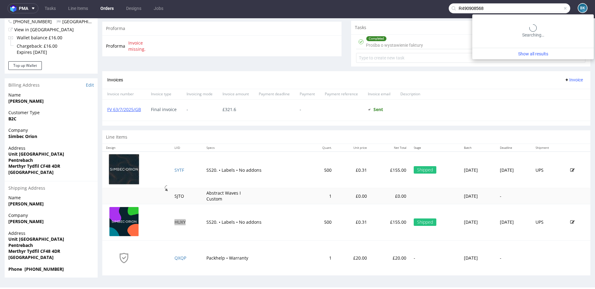
type input "R490908568"
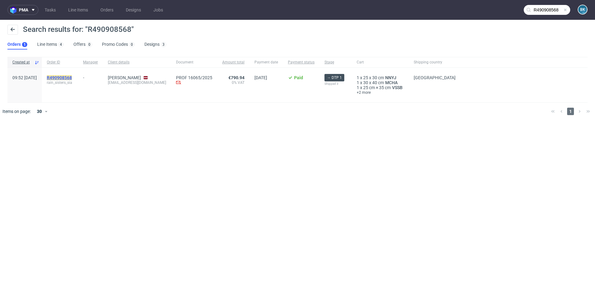
click at [70, 75] on mark "R490908568" at bounding box center [59, 77] width 25 height 5
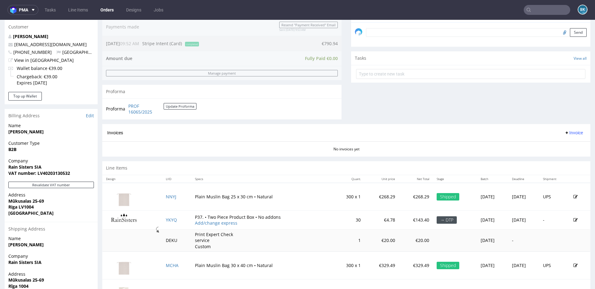
scroll to position [195, 0]
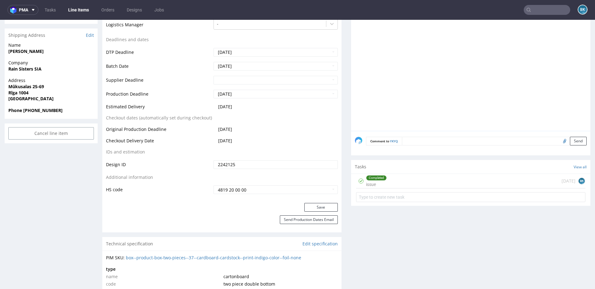
scroll to position [269, 0]
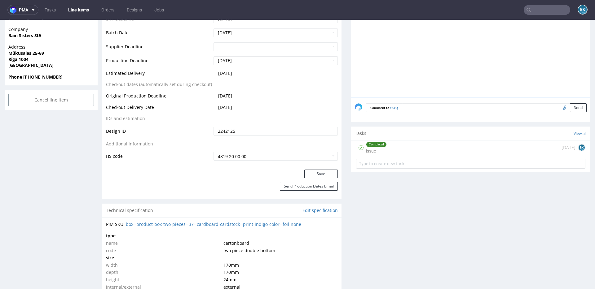
click at [407, 144] on div "Completed issue 12 days ago BK" at bounding box center [470, 148] width 229 height 15
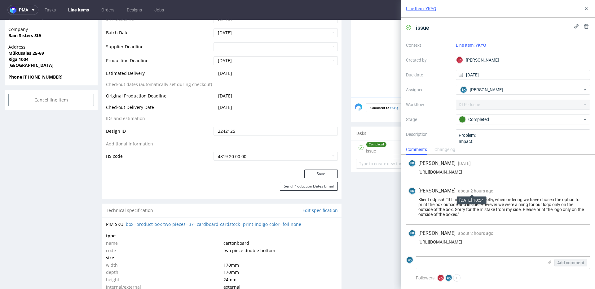
scroll to position [66, 0]
click at [586, 7] on icon at bounding box center [586, 8] width 5 height 5
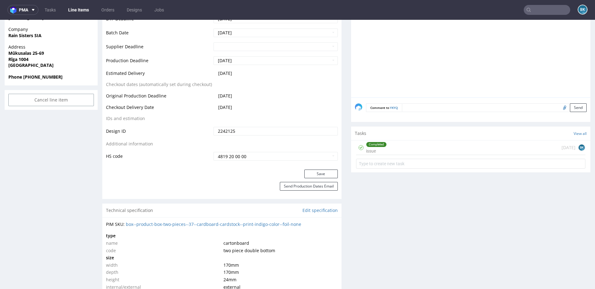
click at [539, 8] on input "text" at bounding box center [547, 10] width 46 height 10
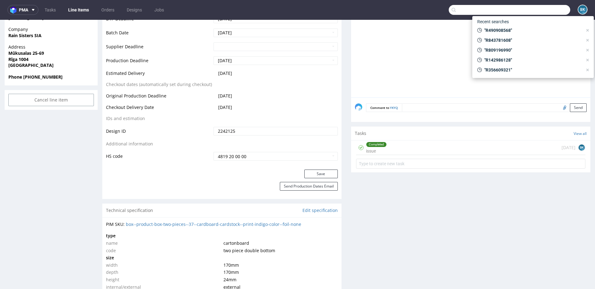
paste input "mateusz.mlyniec@8merch.com"
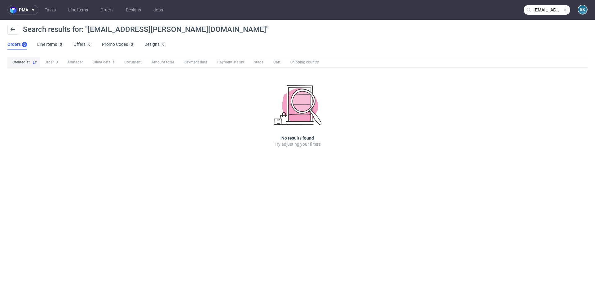
click at [549, 6] on input "mateusz.mlyniec@8merch.com" at bounding box center [547, 10] width 46 height 10
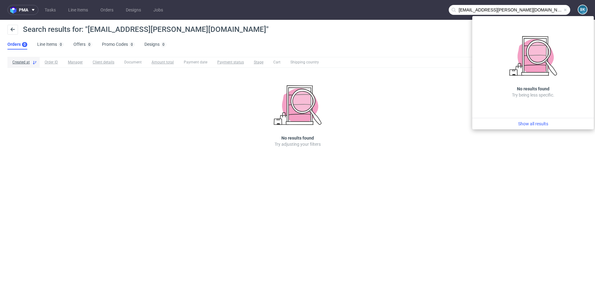
drag, startPoint x: 491, startPoint y: 10, endPoint x: 453, endPoint y: 11, distance: 37.5
click at [453, 11] on div "mateusz.mlyniec@8merch.com" at bounding box center [509, 10] width 121 height 10
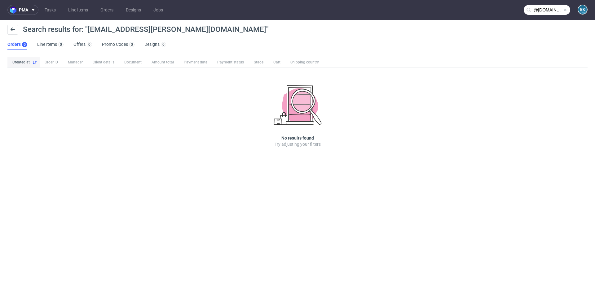
type input "@8merch.com"
click at [112, 11] on link "Orders" at bounding box center [107, 10] width 20 height 10
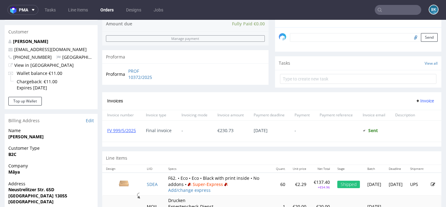
scroll to position [184, 0]
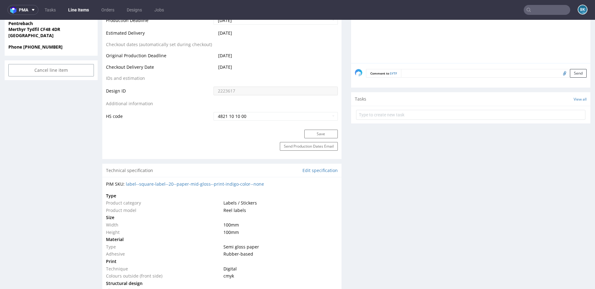
scroll to position [333, 0]
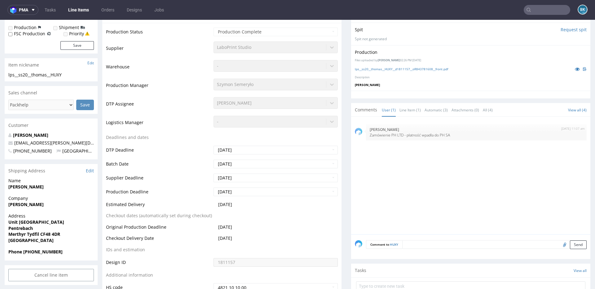
scroll to position [134, 0]
drag, startPoint x: 40, startPoint y: 232, endPoint x: 77, endPoint y: 232, distance: 36.9
click at [77, 232] on span "Merthyr Tydfil CF48 4DR" at bounding box center [50, 234] width 85 height 6
copy strong "CF48 4DR"
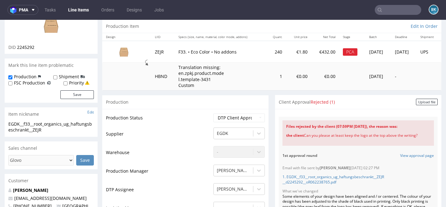
scroll to position [58, 0]
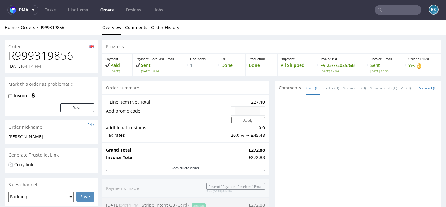
click at [56, 56] on h1 "R999319856" at bounding box center [50, 56] width 85 height 12
copy h1 "R999319856"
